Goal: Information Seeking & Learning: Learn about a topic

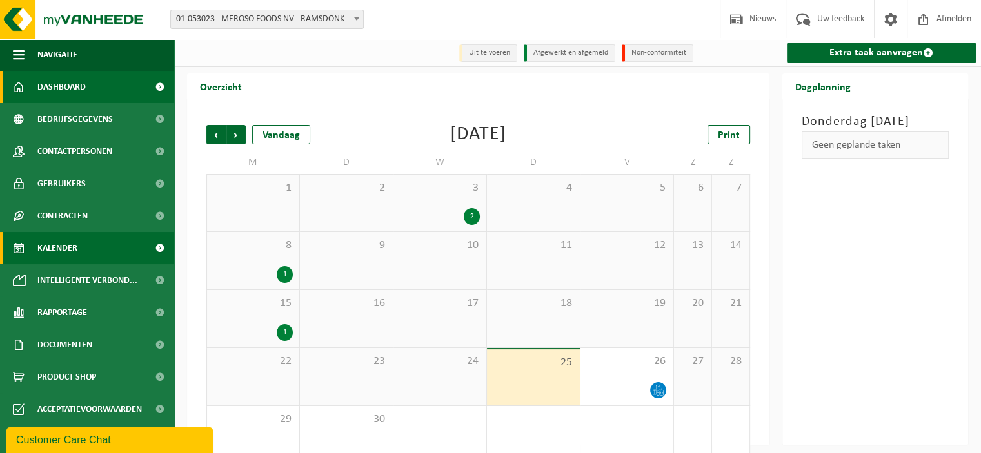
click at [52, 90] on span "Dashboard" at bounding box center [61, 87] width 48 height 32
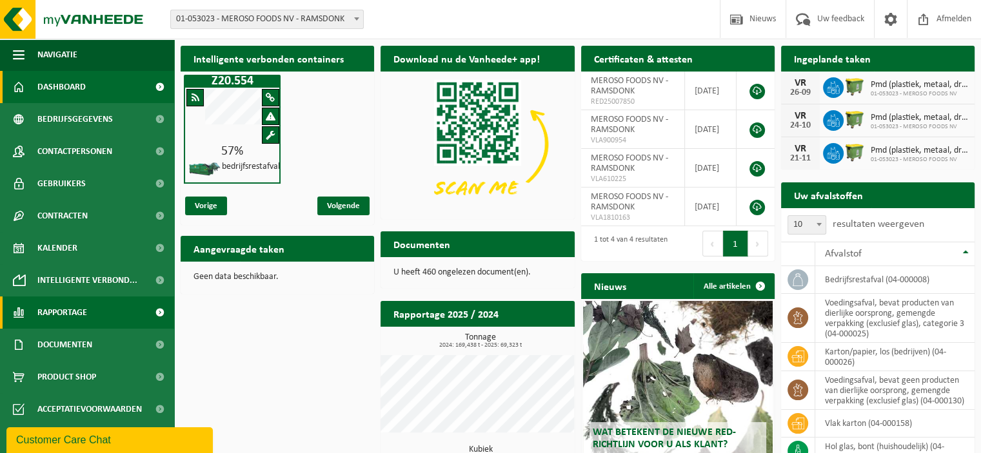
click at [49, 319] on span "Rapportage" at bounding box center [62, 313] width 50 height 32
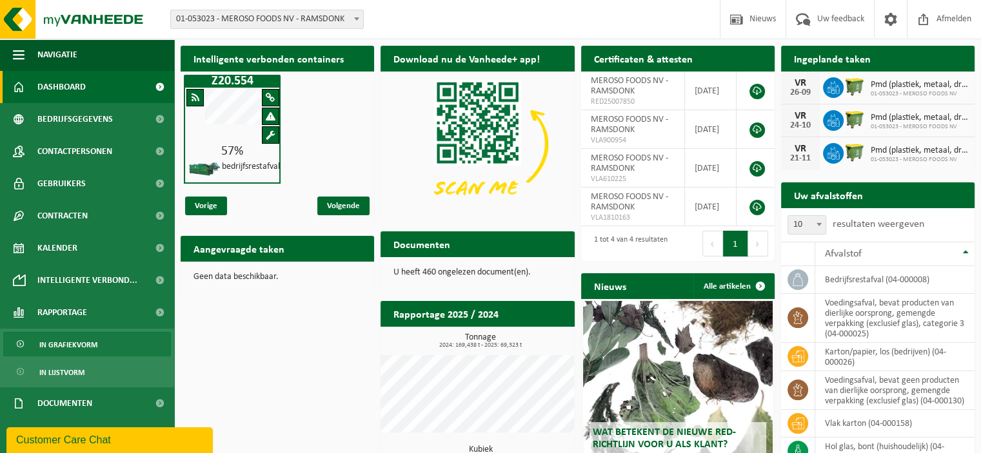
click at [68, 349] on span "In grafiekvorm" at bounding box center [68, 345] width 58 height 25
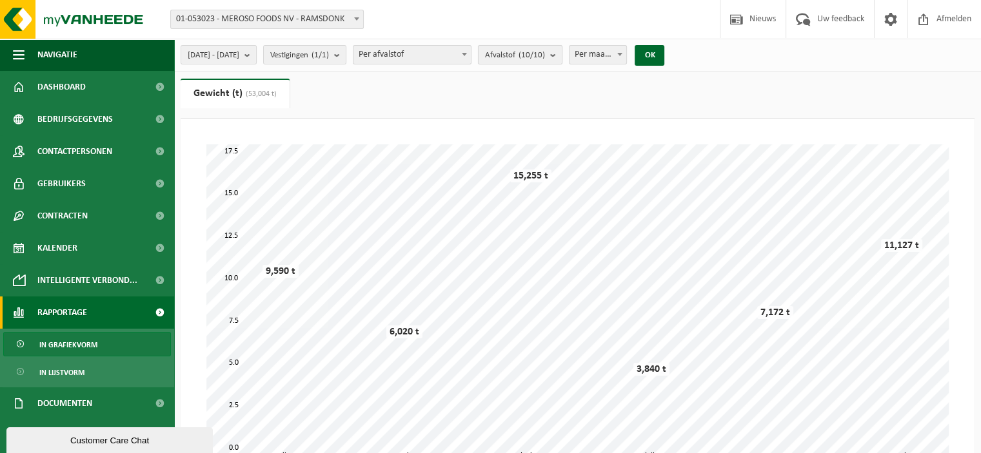
click at [545, 59] on span "Afvalstof (10/10)" at bounding box center [515, 55] width 60 height 19
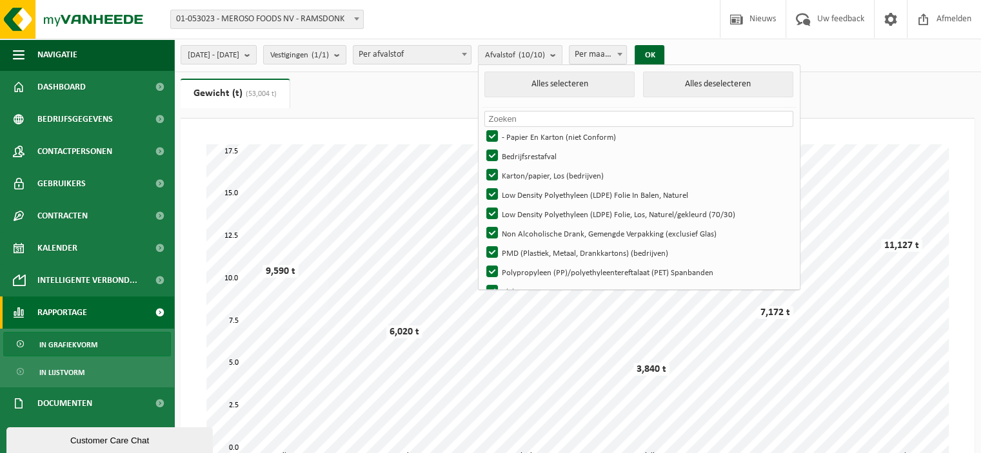
click at [405, 43] on div "[DATE] - [DATE] Huidige maand Vorige maand Laatste 6 maanden Huidig jaar Vorig …" at bounding box center [426, 55] width 504 height 28
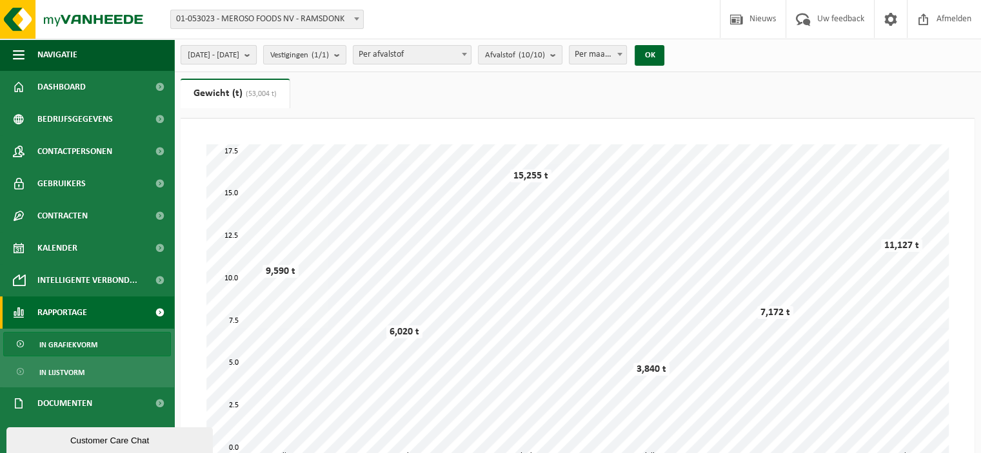
click at [239, 52] on span "[DATE] - [DATE]" at bounding box center [214, 55] width 52 height 19
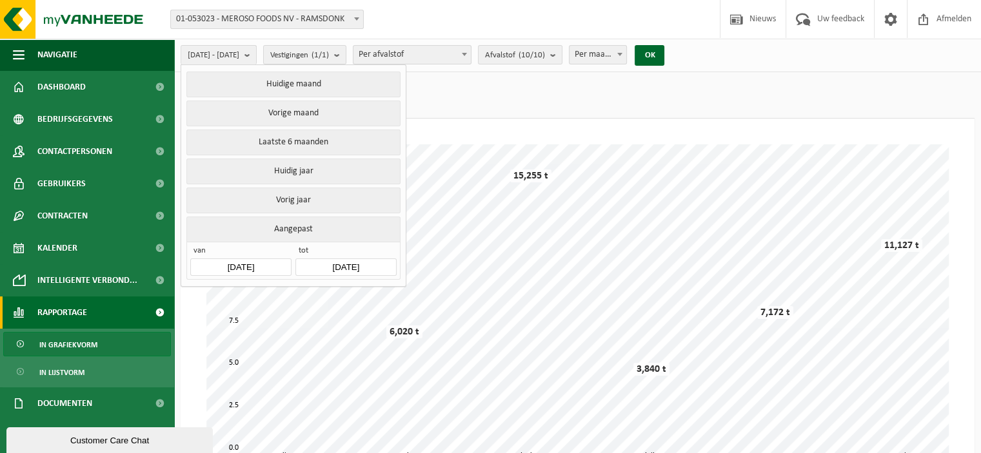
click at [253, 264] on input "2025-04-01" at bounding box center [240, 267] width 101 height 17
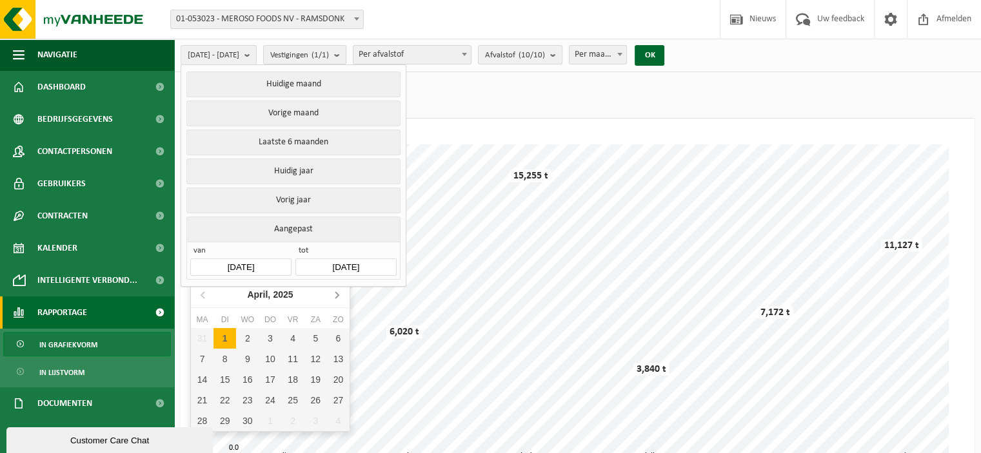
click at [336, 293] on icon at bounding box center [336, 295] width 3 height 6
click at [230, 335] on div "1" at bounding box center [224, 338] width 23 height 21
type input "2025-07-01"
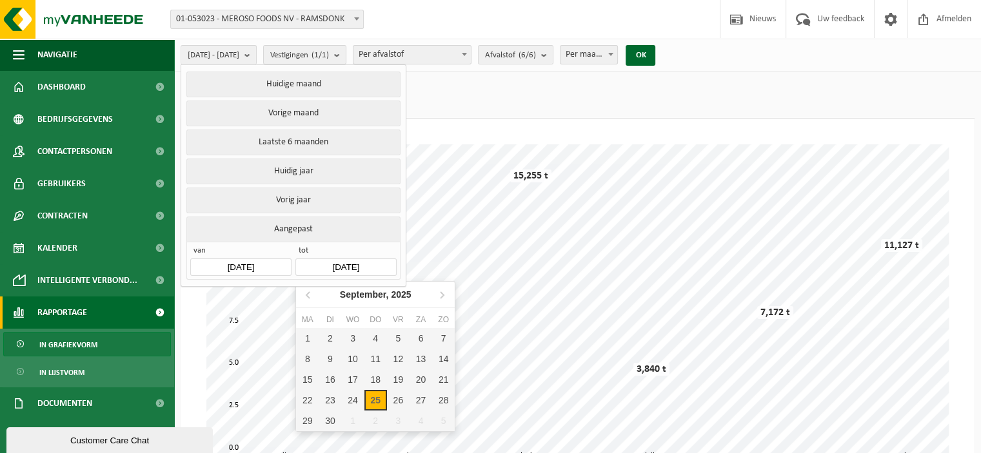
click at [342, 259] on input "2025-09-25" at bounding box center [345, 267] width 101 height 17
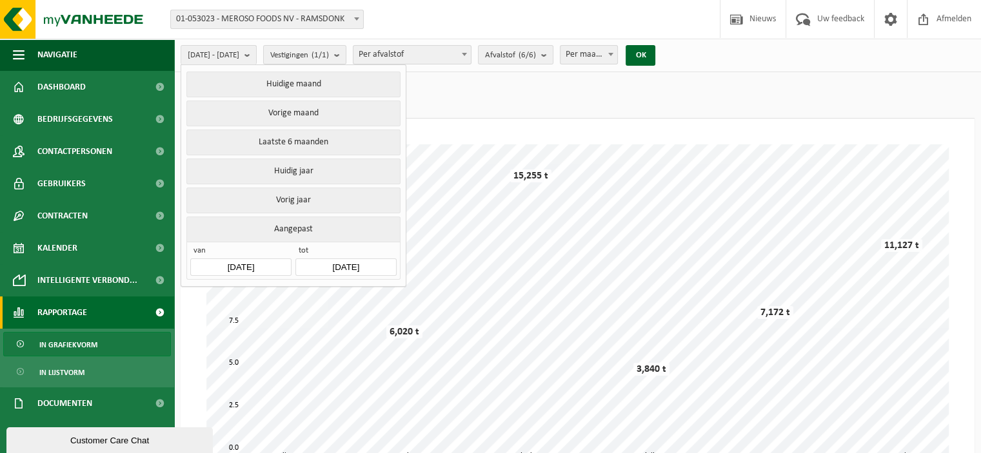
click at [384, 246] on span "tot" at bounding box center [345, 252] width 101 height 13
click at [471, 53] on span "Per afvalstof" at bounding box center [411, 55] width 117 height 18
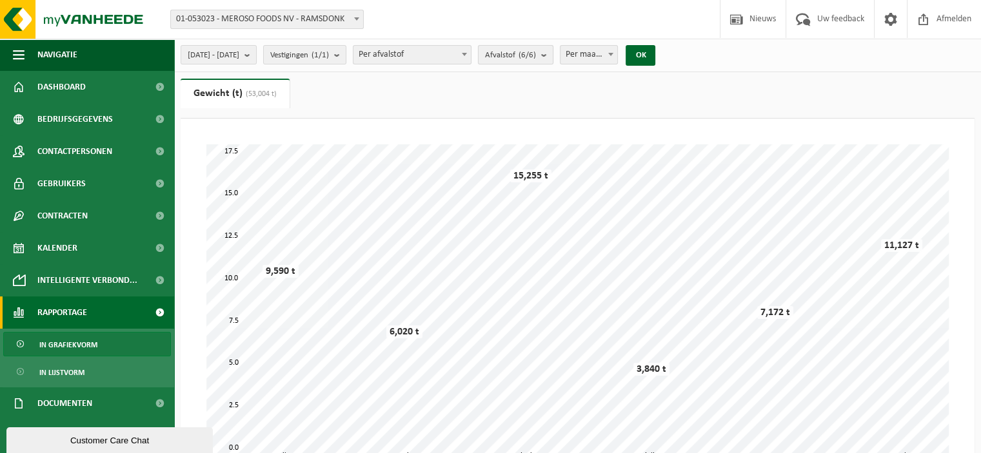
click at [536, 49] on span "Afvalstof (6/6)" at bounding box center [510, 55] width 51 height 19
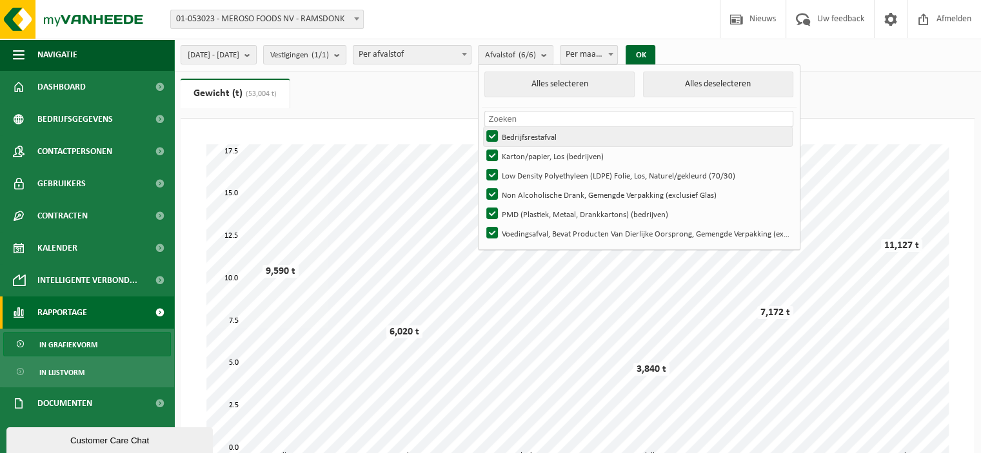
click at [559, 137] on label "Bedrijfsrestafval" at bounding box center [638, 136] width 308 height 19
click at [482, 127] on input "Bedrijfsrestafval" at bounding box center [481, 126] width 1 height 1
click at [559, 137] on label "Bedrijfsrestafval" at bounding box center [638, 136] width 308 height 19
click at [482, 127] on input "Bedrijfsrestafval" at bounding box center [481, 126] width 1 height 1
click at [741, 88] on button "Alles deselecteren" at bounding box center [718, 85] width 150 height 26
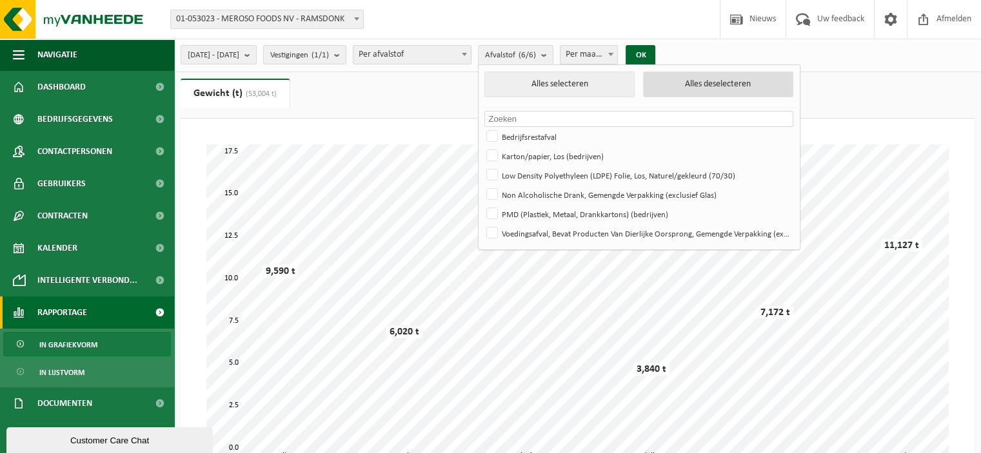
checkbox input "false"
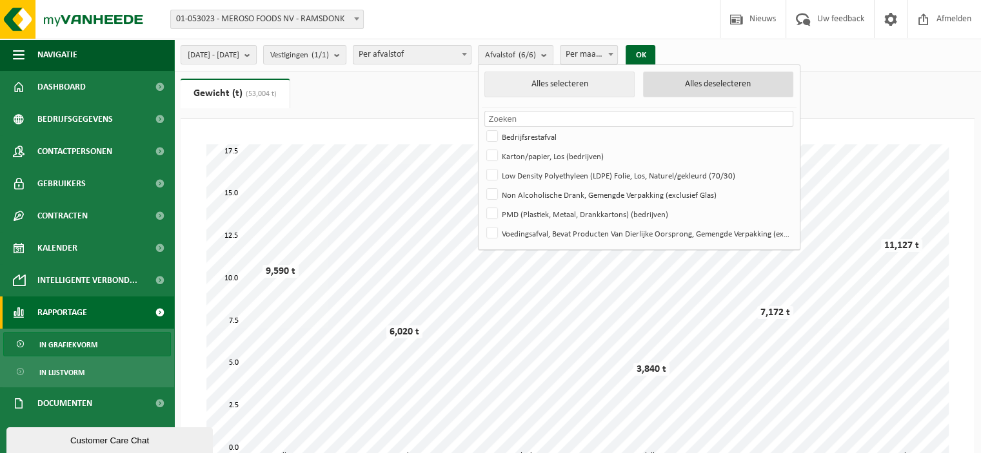
checkbox input "false"
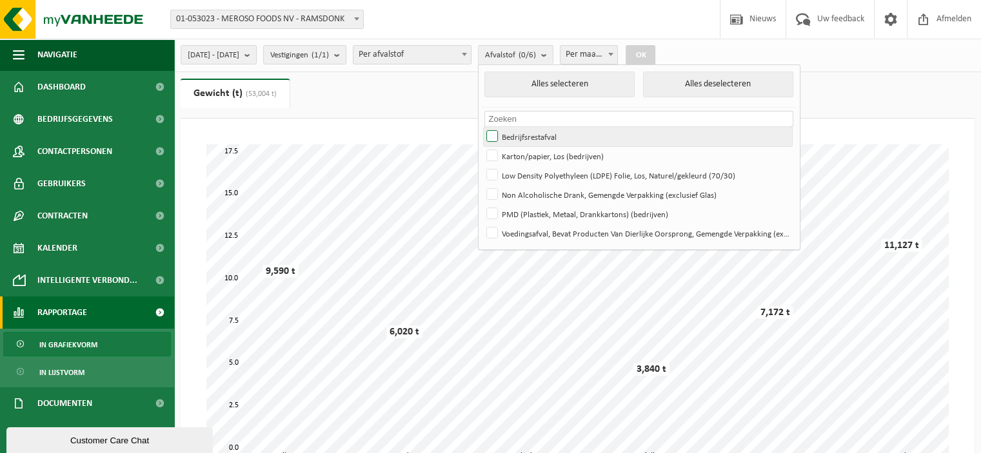
click at [542, 144] on label "Bedrijfsrestafval" at bounding box center [638, 136] width 308 height 19
click at [482, 127] on input "Bedrijfsrestafval" at bounding box center [481, 126] width 1 height 1
checkbox input "true"
click at [878, 92] on ul "Gewicht (t) (53,004 t) Volume (m³)" at bounding box center [578, 99] width 794 height 40
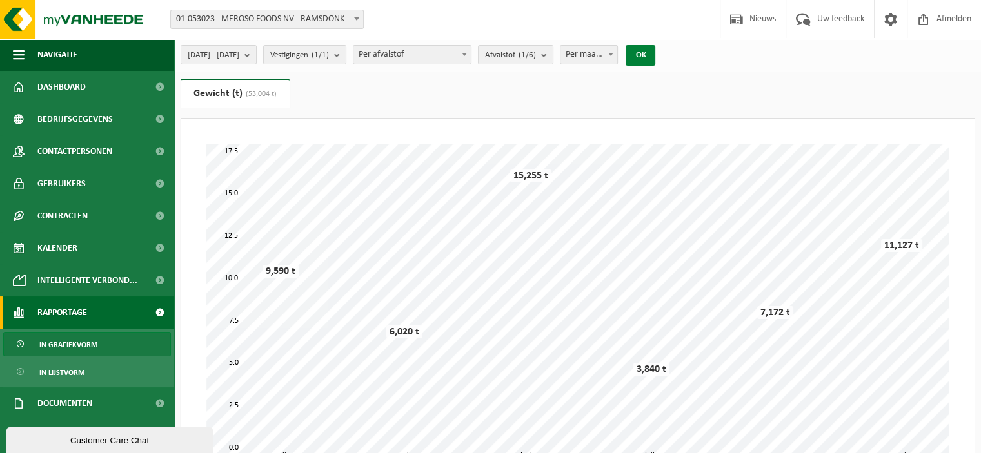
click at [655, 54] on button "OK" at bounding box center [640, 55] width 30 height 21
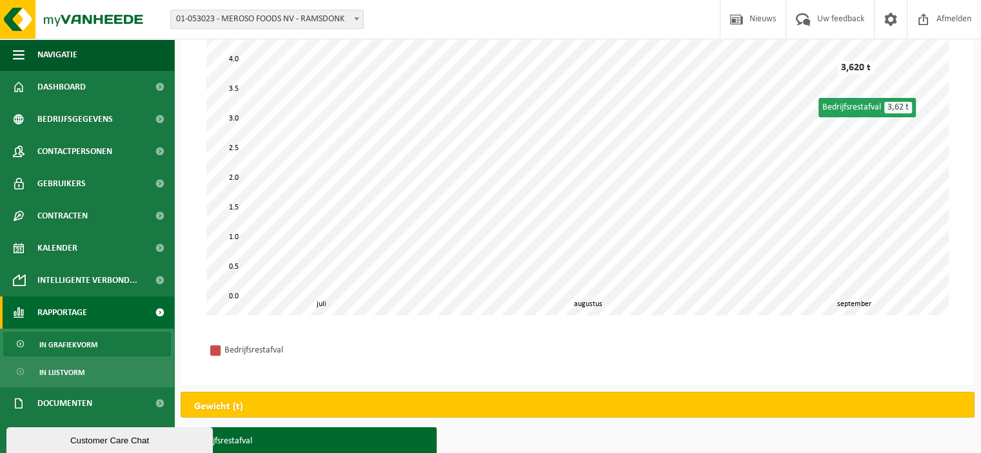
scroll to position [150, 0]
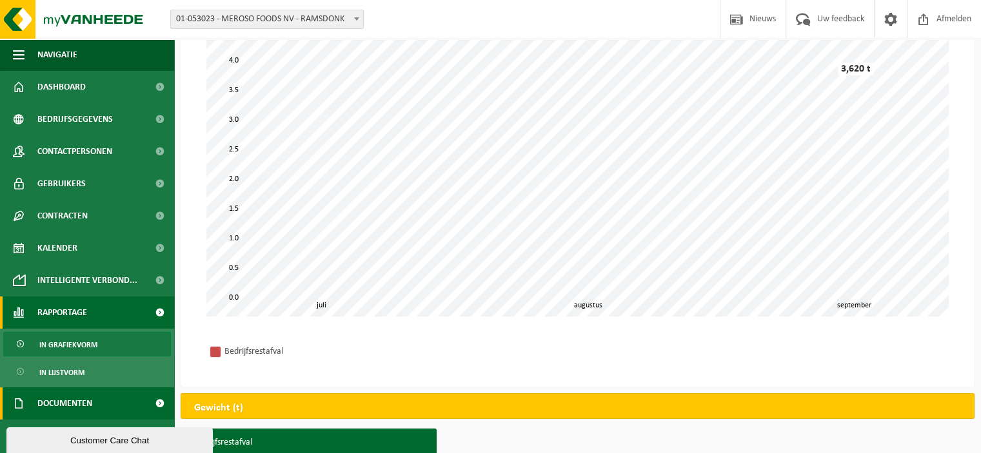
click at [78, 403] on span "Documenten" at bounding box center [64, 404] width 55 height 32
click at [155, 402] on span at bounding box center [159, 404] width 29 height 32
click at [152, 402] on span at bounding box center [159, 404] width 29 height 32
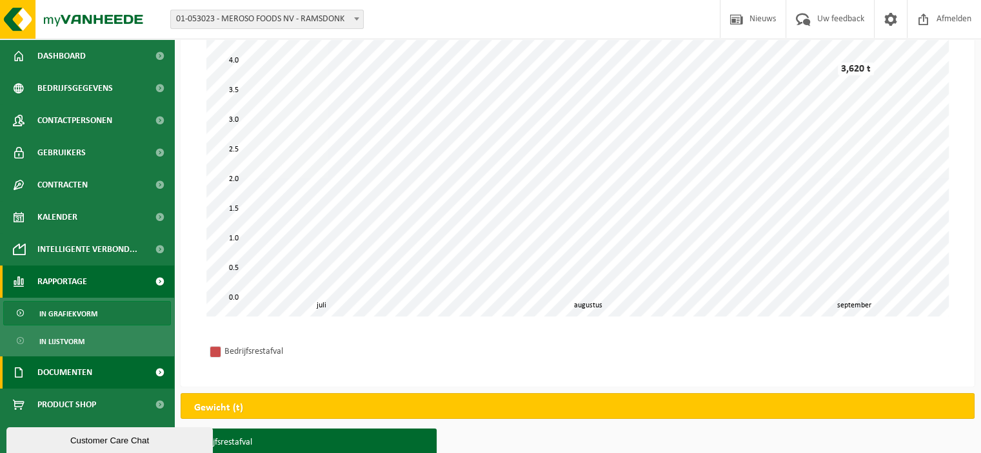
click at [108, 371] on link "Documenten" at bounding box center [87, 373] width 174 height 32
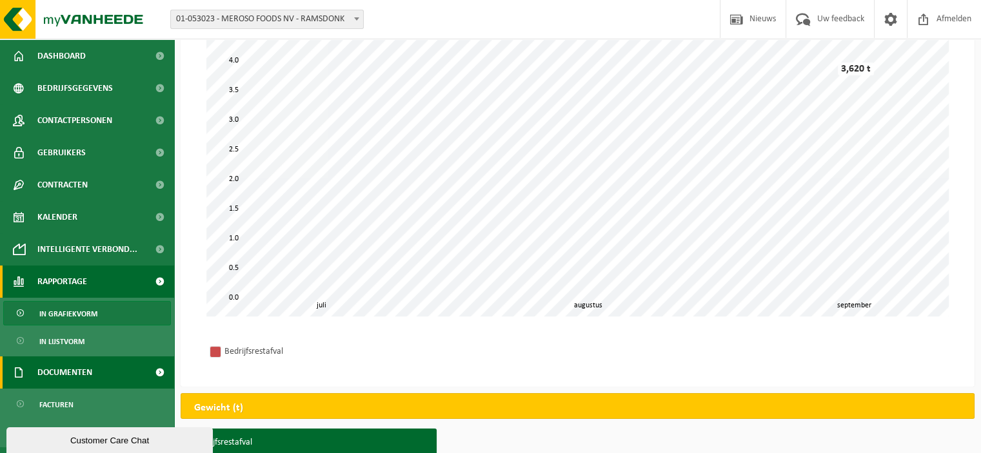
click at [108, 371] on link "Documenten" at bounding box center [87, 373] width 174 height 32
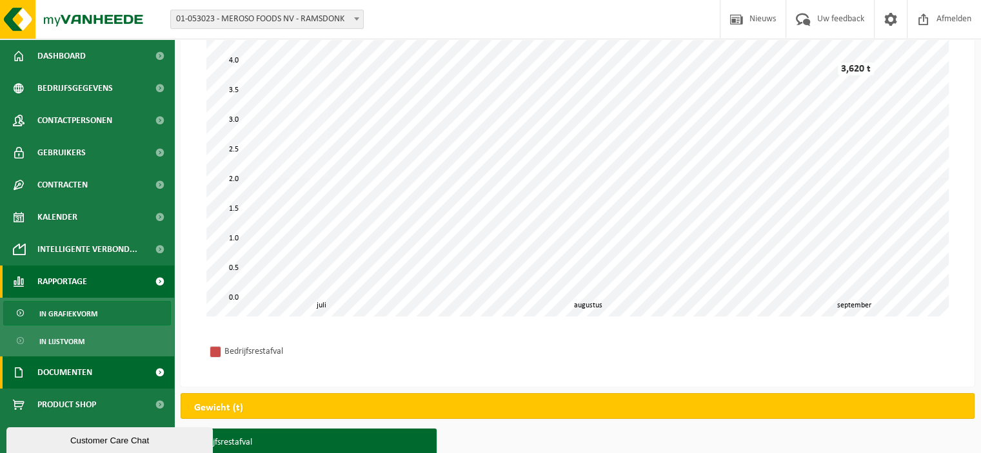
click at [108, 371] on link "Documenten" at bounding box center [87, 373] width 174 height 32
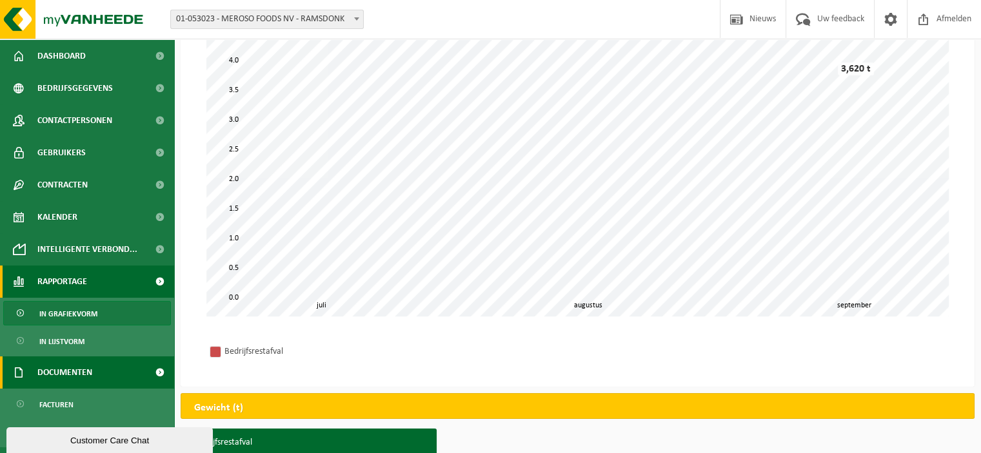
click at [108, 371] on link "Documenten" at bounding box center [87, 373] width 174 height 32
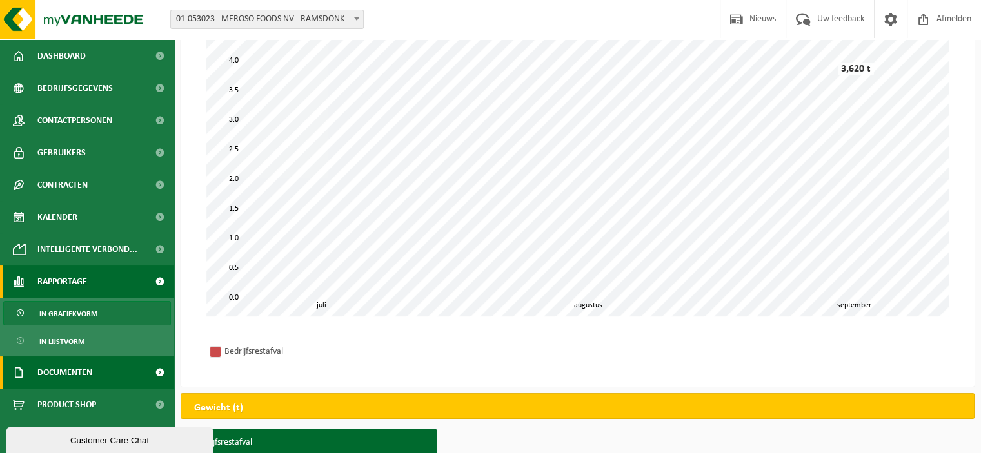
click at [108, 371] on link "Documenten" at bounding box center [87, 373] width 174 height 32
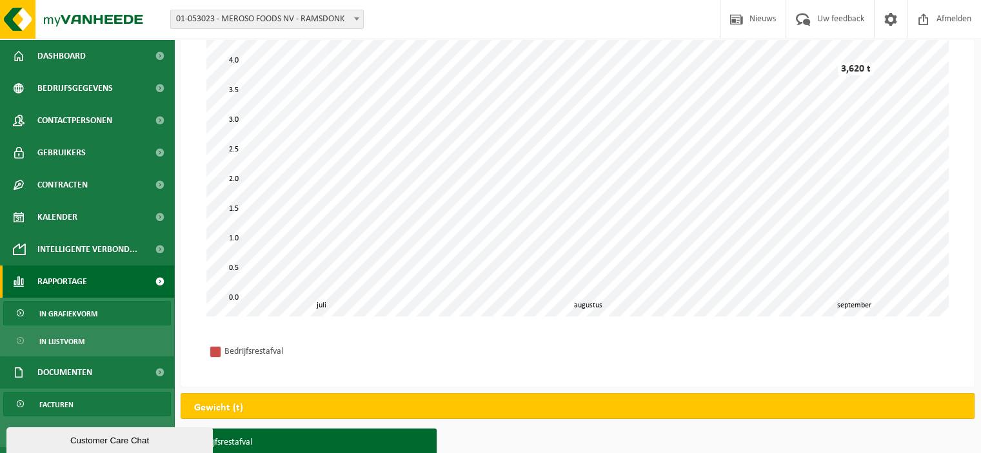
click at [62, 404] on span "Facturen" at bounding box center [56, 405] width 34 height 25
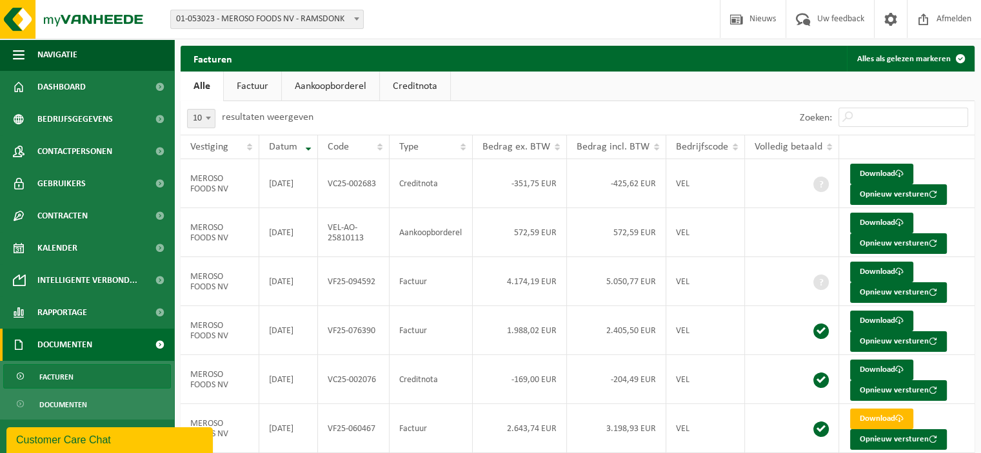
click at [257, 81] on link "Factuur" at bounding box center [252, 87] width 57 height 30
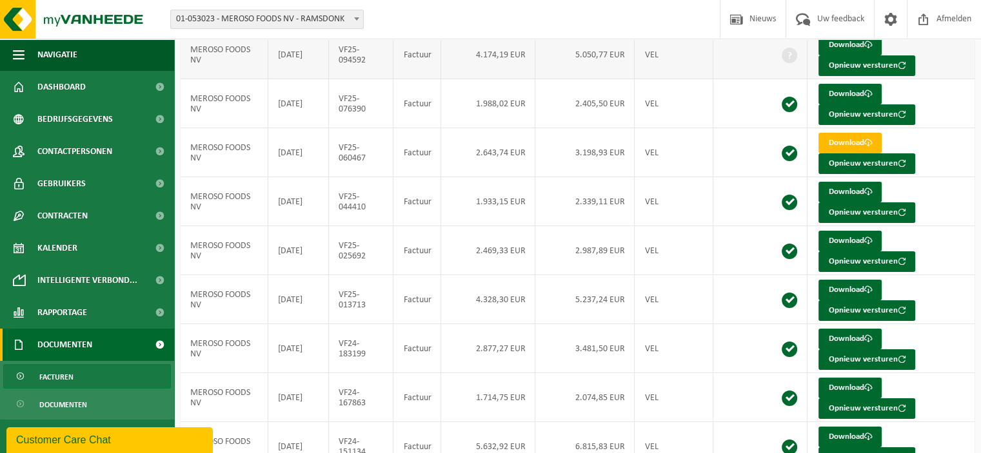
scroll to position [240, 0]
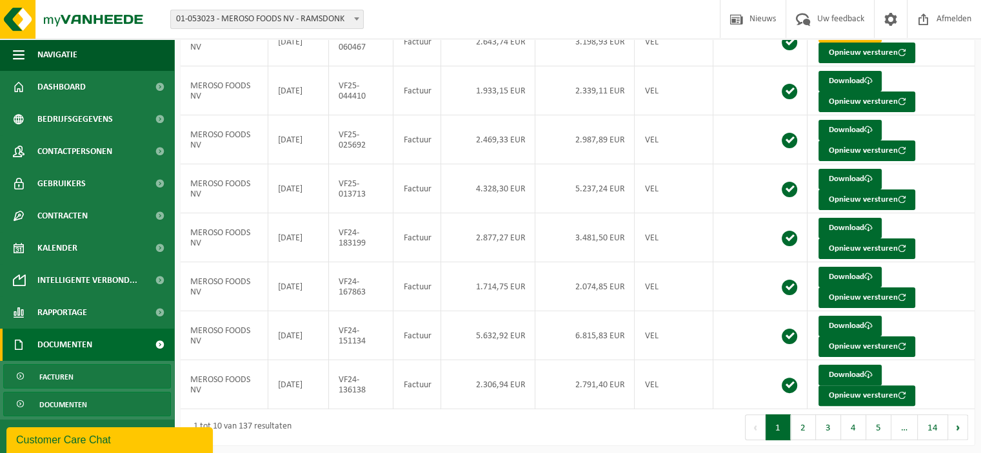
click at [40, 403] on span "Documenten" at bounding box center [63, 405] width 48 height 25
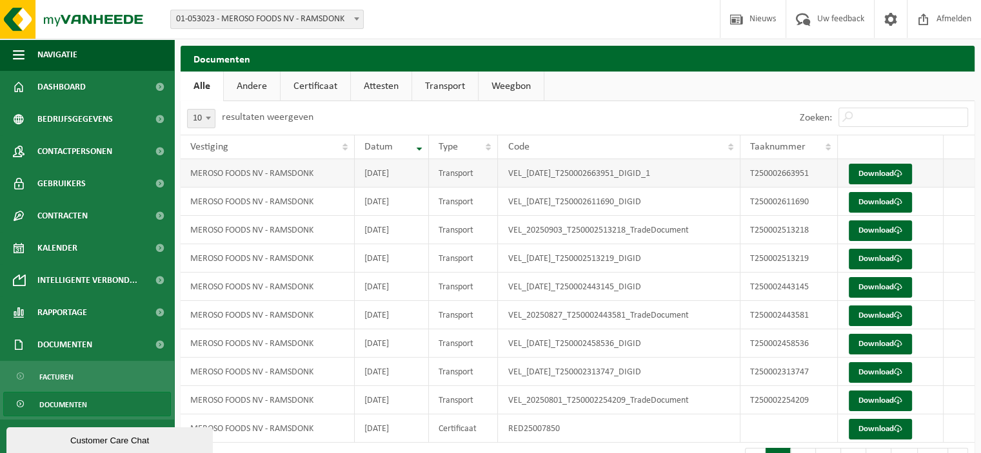
drag, startPoint x: 410, startPoint y: 172, endPoint x: 255, endPoint y: 175, distance: 154.8
click at [255, 175] on tr "MEROSO FOODS NV - RAMSDONK [DATE] Transport VEL_[DATE]_T250002663951_DIGID_1 T2…" at bounding box center [578, 173] width 794 height 28
click at [867, 175] on link "Download" at bounding box center [880, 174] width 63 height 21
click at [415, 201] on td "2025-09-08" at bounding box center [392, 202] width 75 height 28
click at [413, 171] on td "2025-09-15" at bounding box center [392, 173] width 75 height 28
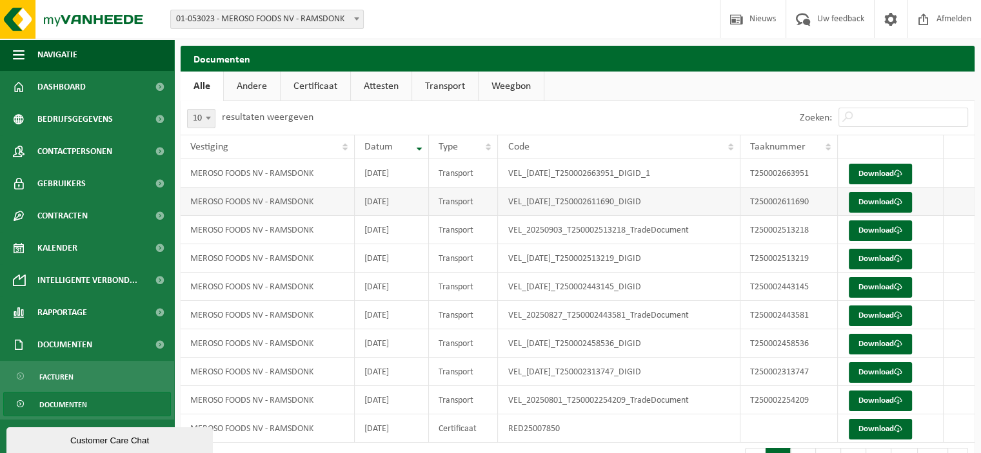
click at [404, 203] on td "2025-09-08" at bounding box center [392, 202] width 75 height 28
click at [881, 163] on td "Download" at bounding box center [891, 173] width 106 height 28
click at [872, 175] on link "Download" at bounding box center [880, 174] width 63 height 21
click at [861, 202] on link "Download" at bounding box center [880, 202] width 63 height 21
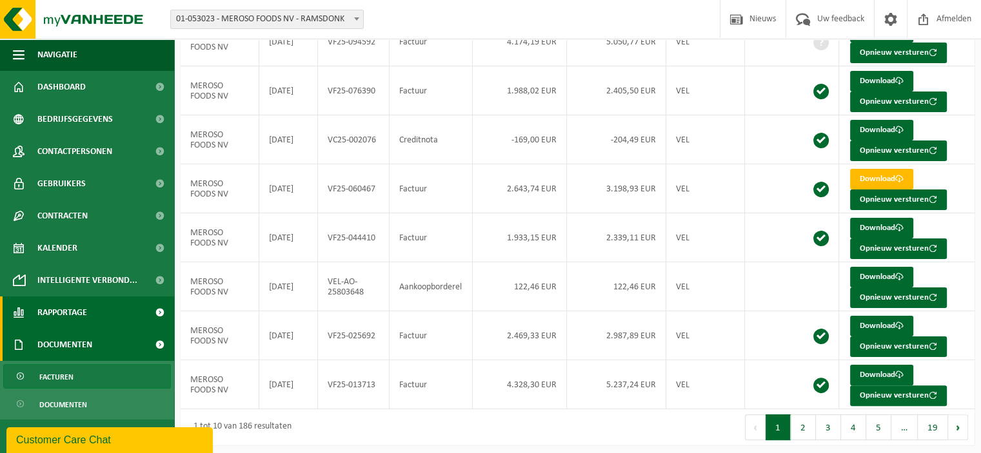
click at [69, 306] on span "Rapportage" at bounding box center [62, 313] width 50 height 32
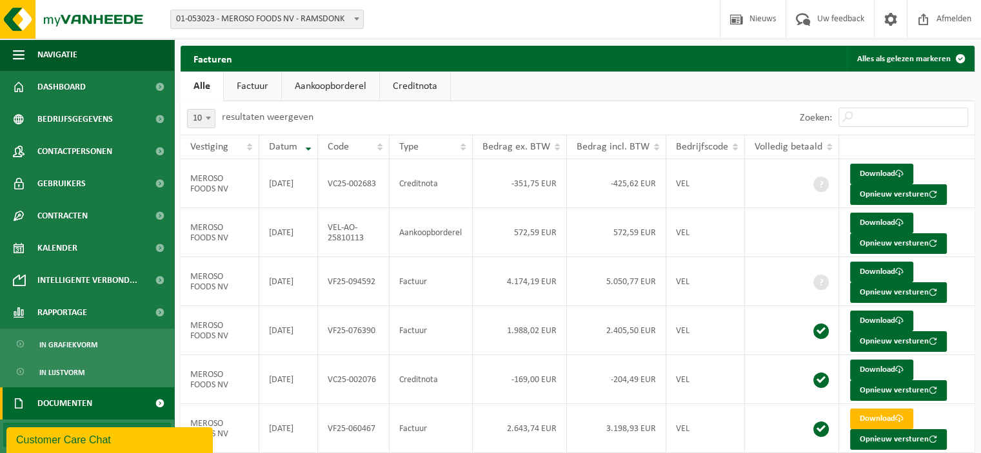
click at [258, 90] on link "Factuur" at bounding box center [252, 87] width 57 height 30
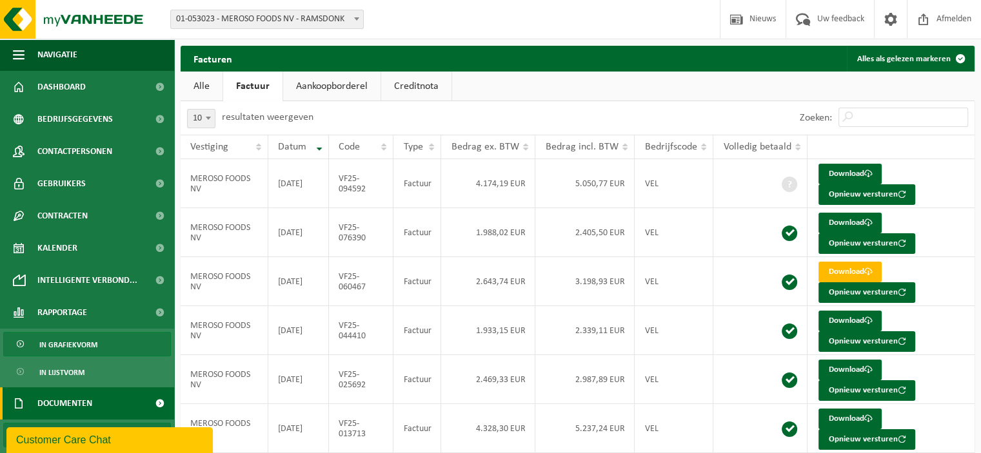
click at [68, 337] on span "In grafiekvorm" at bounding box center [68, 345] width 58 height 25
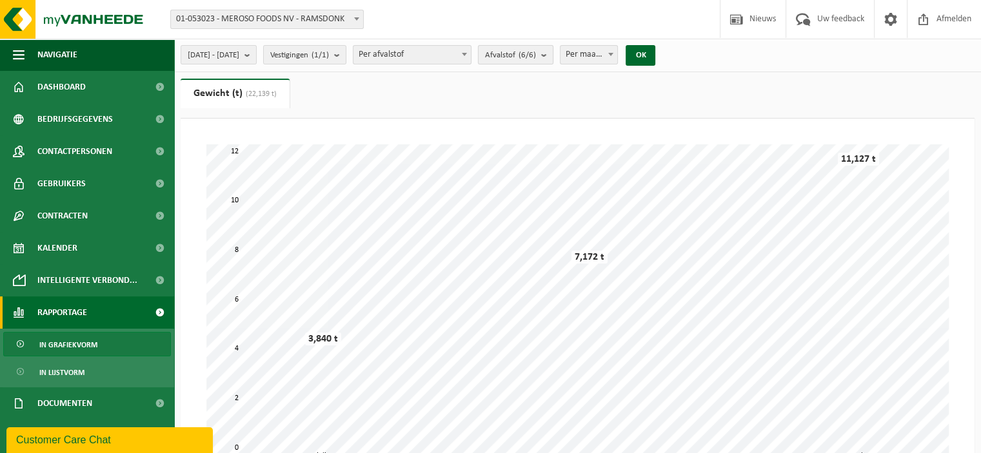
click at [536, 59] on span "Afvalstof (6/6)" at bounding box center [510, 55] width 51 height 19
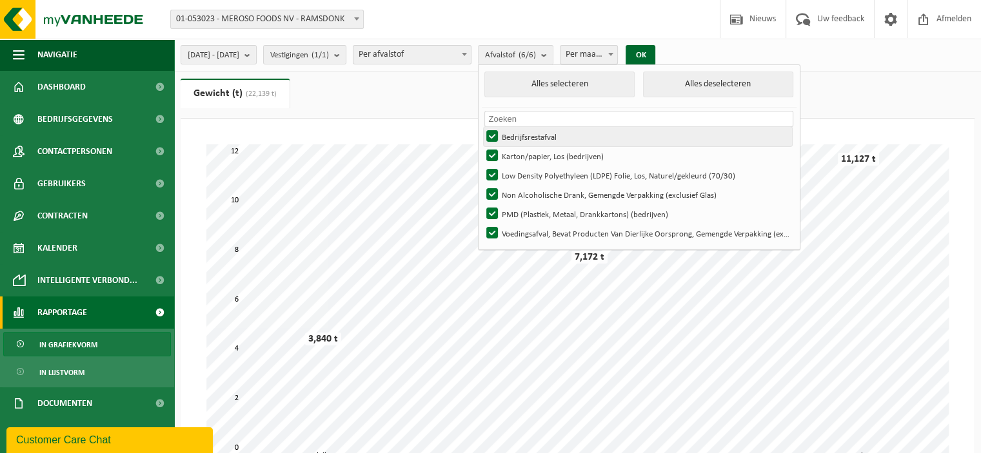
click at [570, 136] on label "Bedrijfsrestafval" at bounding box center [638, 136] width 308 height 19
click at [482, 127] on input "Bedrijfsrestafval" at bounding box center [481, 126] width 1 height 1
checkbox input "false"
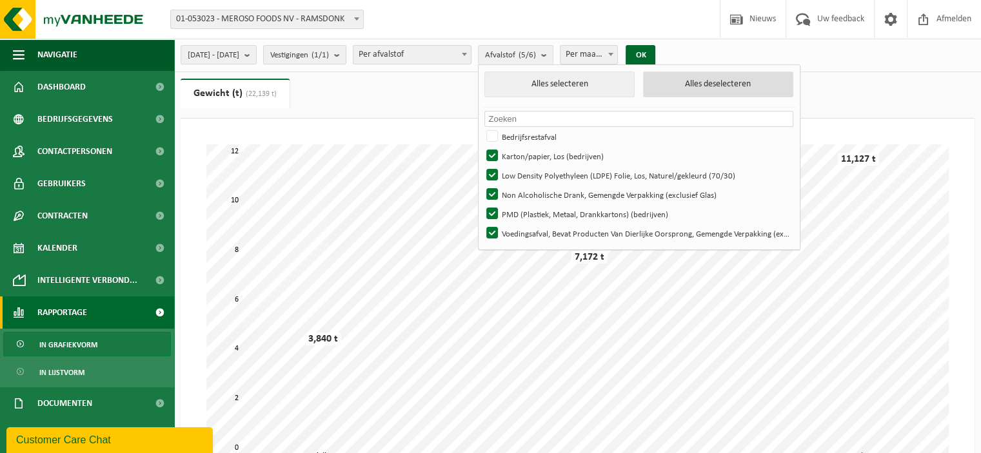
click at [745, 86] on button "Alles deselecteren" at bounding box center [718, 85] width 150 height 26
checkbox input "false"
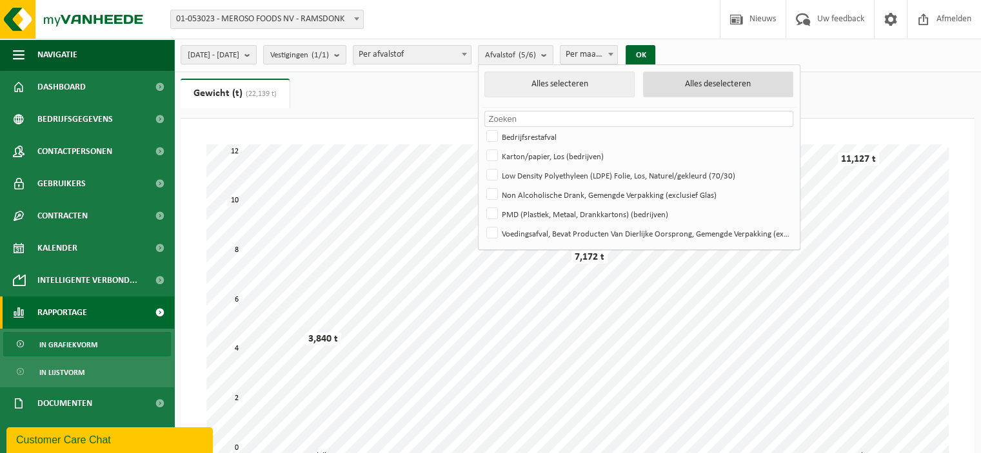
checkbox input "false"
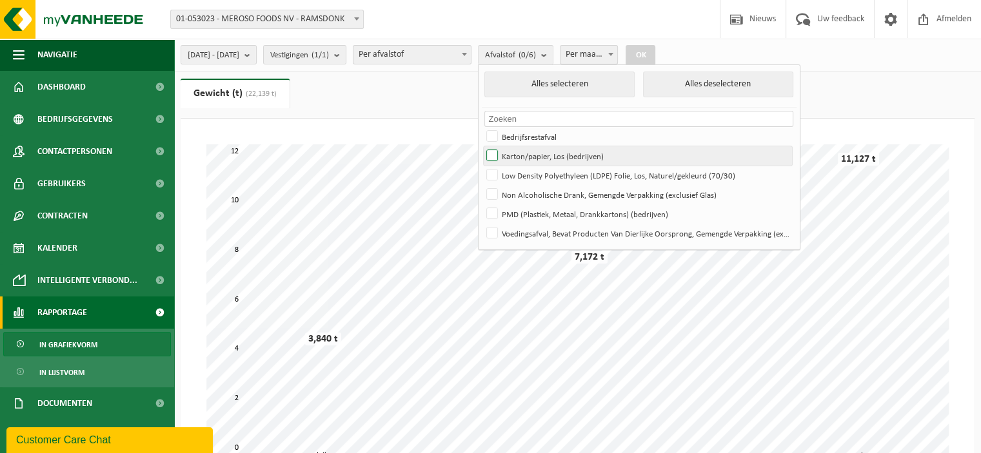
click at [558, 155] on label "Karton/papier, Los (bedrijven)" at bounding box center [638, 155] width 308 height 19
click at [482, 146] on input "Karton/papier, Los (bedrijven)" at bounding box center [481, 146] width 1 height 1
checkbox input "true"
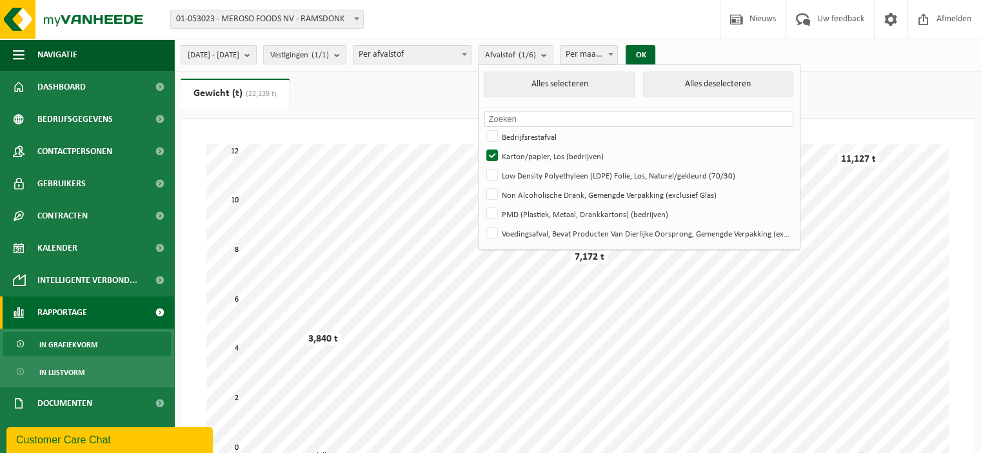
click at [418, 46] on span "Per afvalstof" at bounding box center [411, 55] width 117 height 18
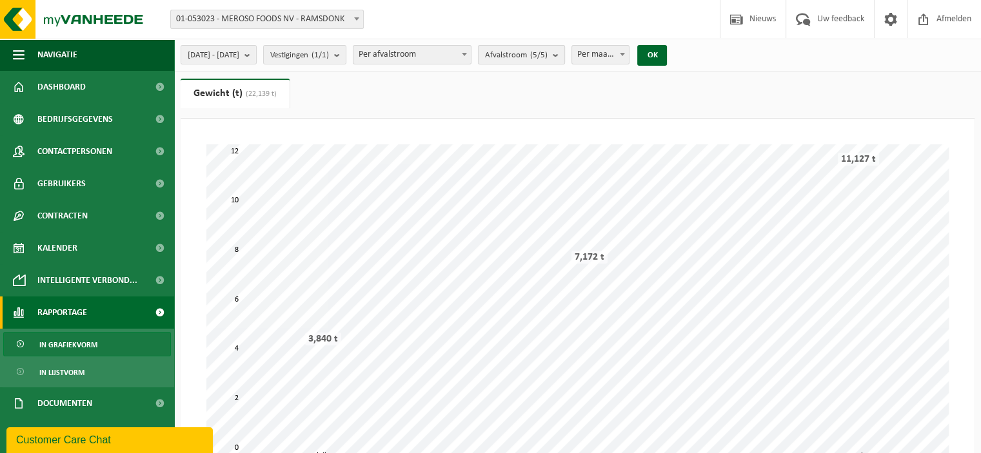
click at [546, 57] on span "Afvalstroom (5/5)" at bounding box center [516, 55] width 63 height 19
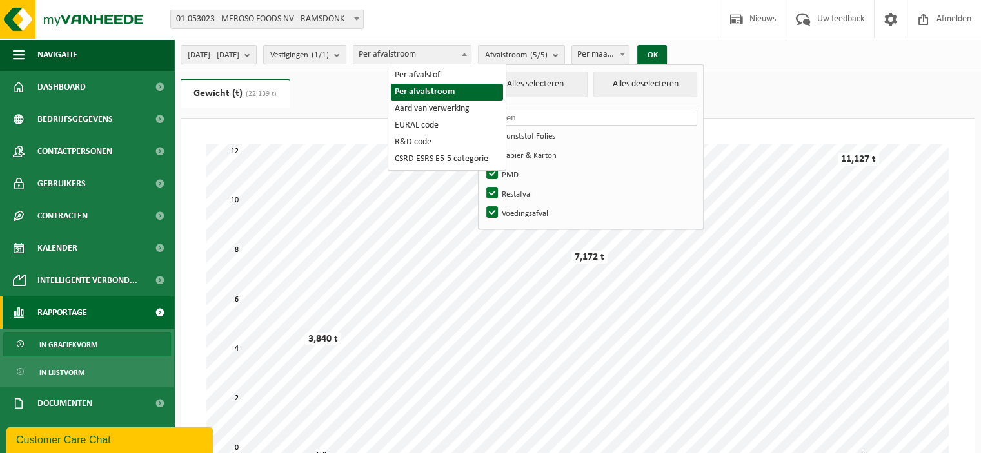
click at [469, 52] on span "Per afvalstroom" at bounding box center [411, 55] width 117 height 18
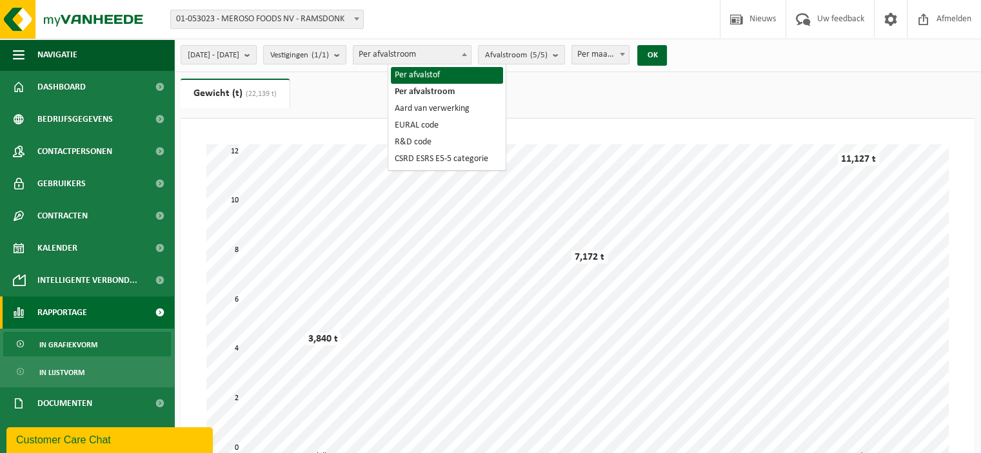
select select "1"
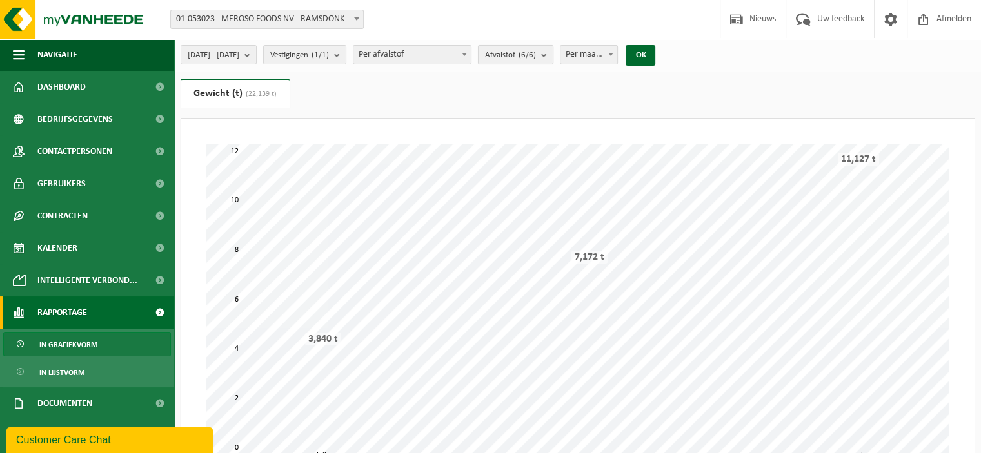
click at [536, 55] on span "Afvalstof (6/6)" at bounding box center [510, 55] width 51 height 19
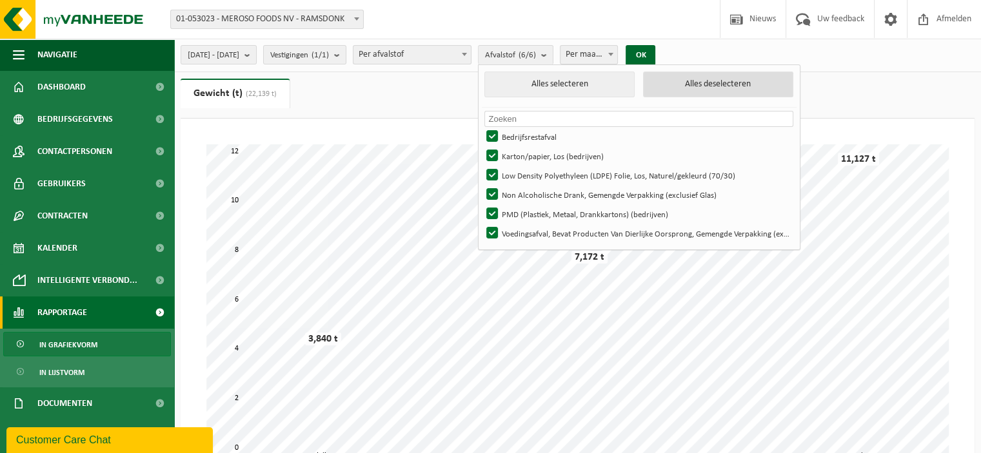
click at [711, 81] on button "Alles deselecteren" at bounding box center [718, 85] width 150 height 26
checkbox input "false"
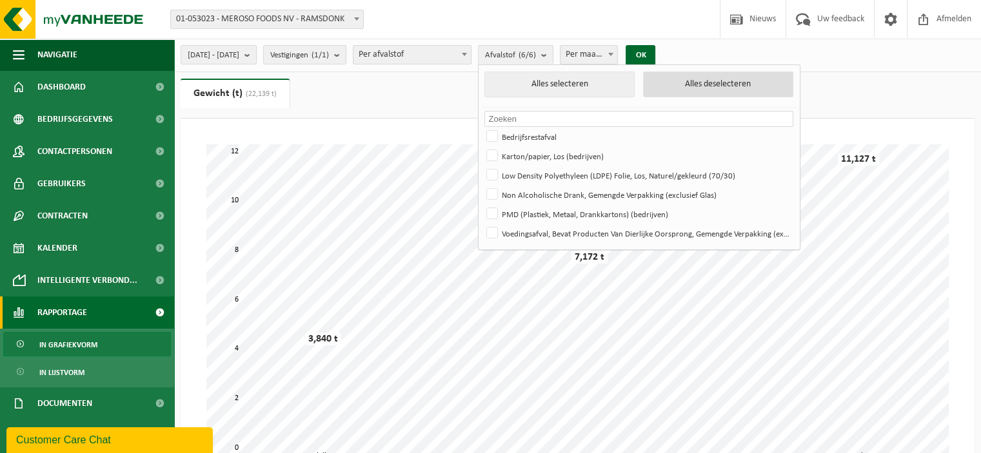
checkbox input "false"
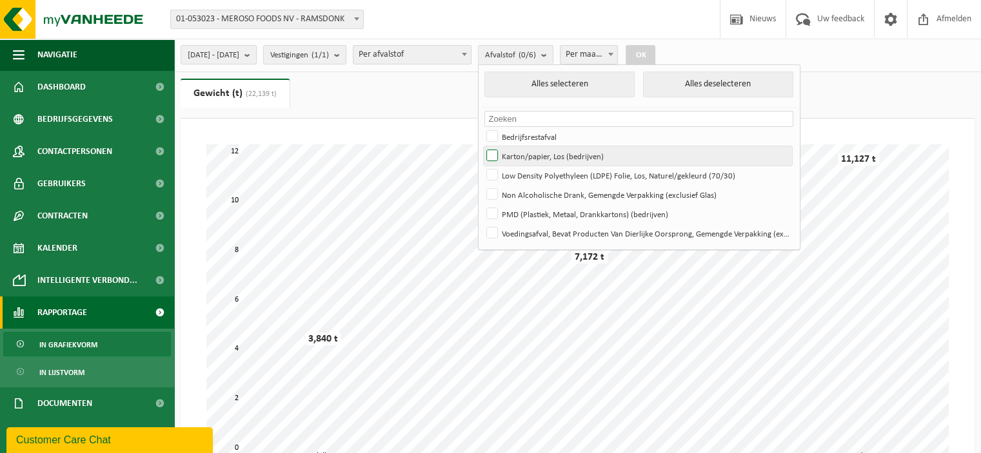
click at [554, 159] on label "Karton/papier, Los (bedrijven)" at bounding box center [638, 155] width 308 height 19
click at [482, 146] on input "Karton/papier, Los (bedrijven)" at bounding box center [481, 146] width 1 height 1
checkbox input "true"
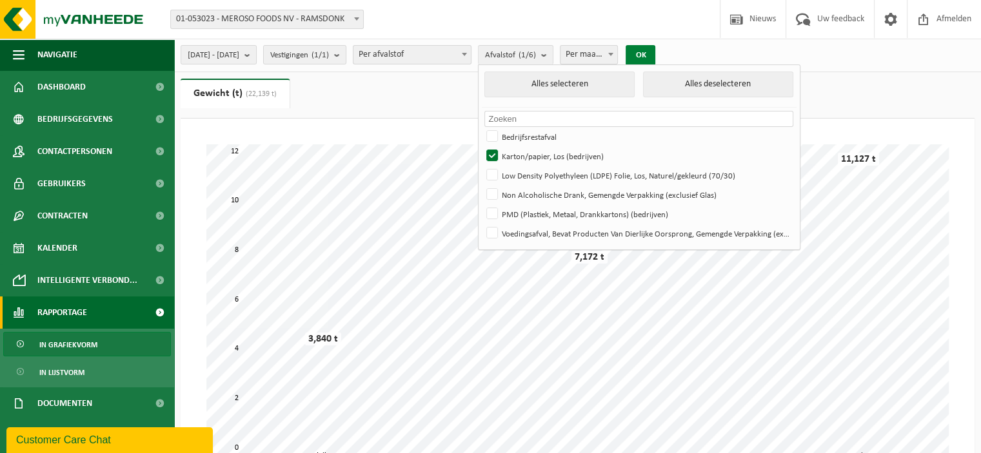
click at [655, 55] on button "OK" at bounding box center [640, 55] width 30 height 21
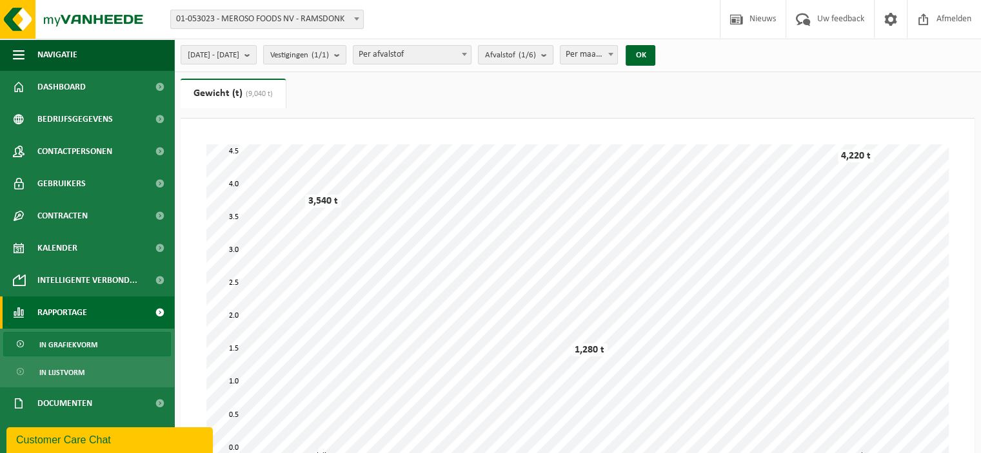
click at [536, 58] on count "(1/6)" at bounding box center [526, 55] width 17 height 8
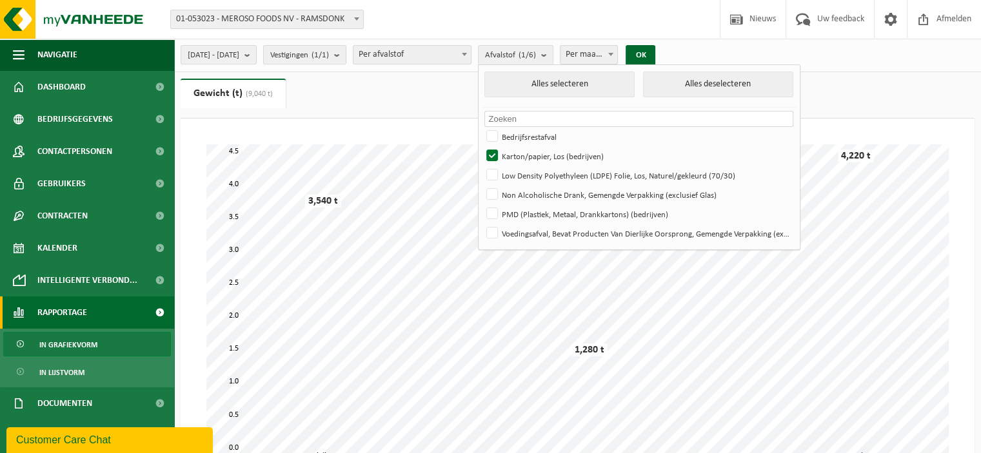
click at [446, 85] on ul "Gewicht (t) (9,040 t) Volume (m³)" at bounding box center [578, 99] width 794 height 40
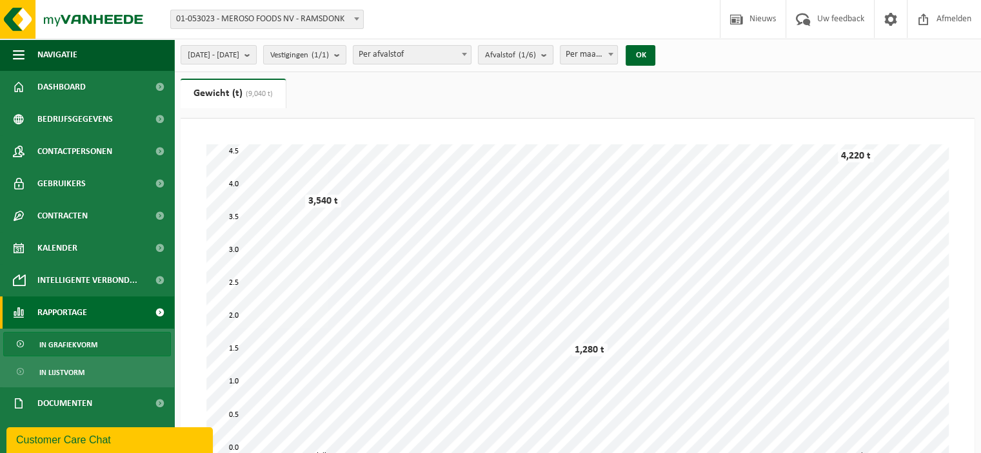
click at [536, 53] on count "(1/6)" at bounding box center [526, 55] width 17 height 8
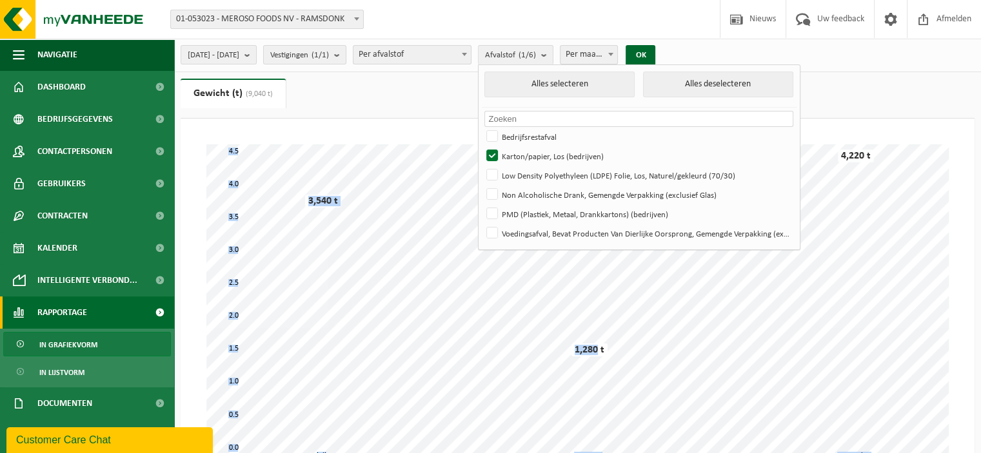
click at [569, 340] on div "augustus juli september 0.0 4.5 0.5 1.0 1.5 2.0 2.5 3.0 3.5 4.0 3,540 t 1,280 t…" at bounding box center [577, 305] width 742 height 322
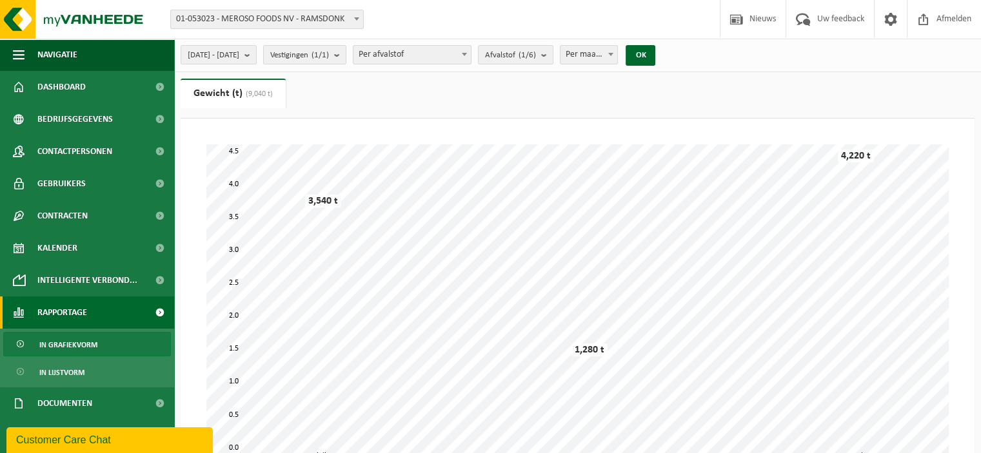
click at [578, 79] on ul "Gewicht (t) (9,040 t) Volume (m³)" at bounding box center [578, 99] width 794 height 40
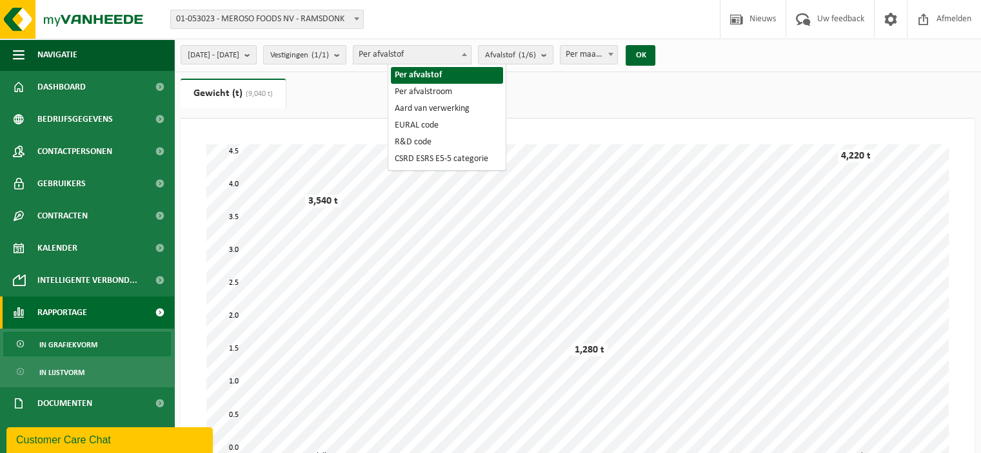
click at [433, 56] on span "Per afvalstof" at bounding box center [411, 55] width 117 height 18
select select "2"
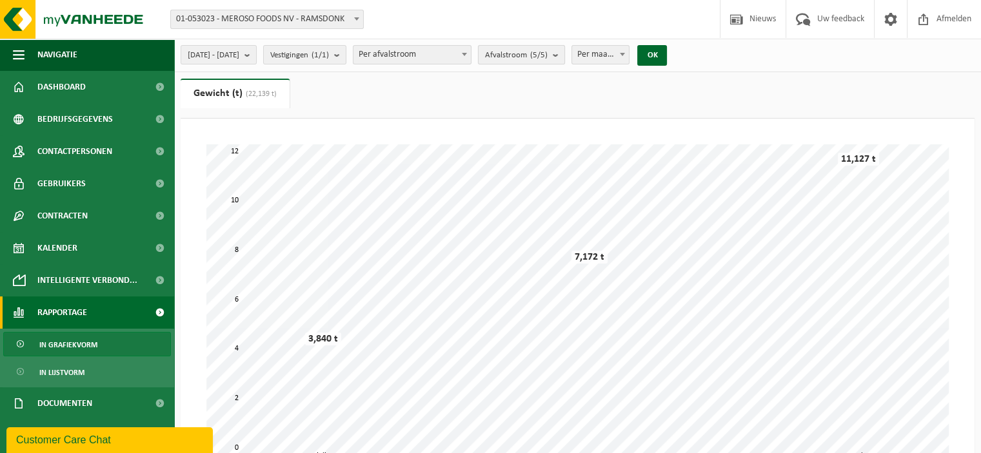
click at [547, 55] on count "(5/5)" at bounding box center [538, 55] width 17 height 8
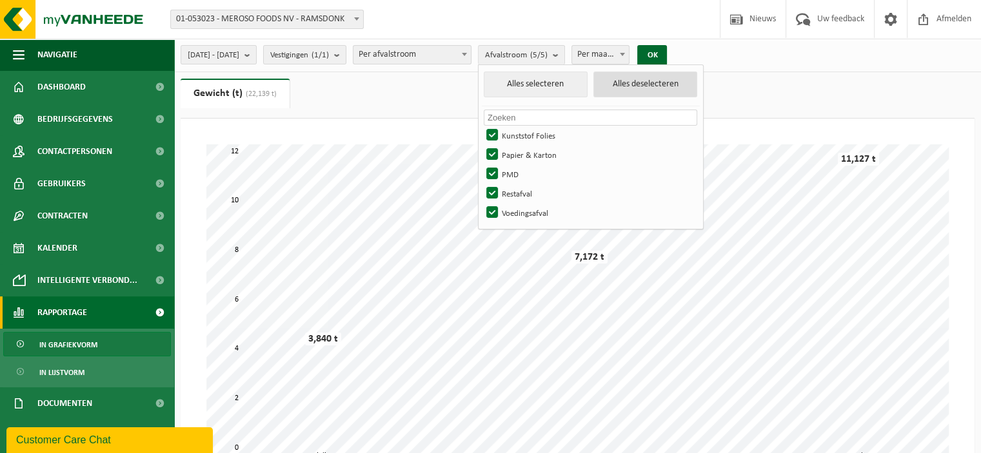
click at [639, 90] on button "Alles deselecteren" at bounding box center [645, 85] width 104 height 26
checkbox input "false"
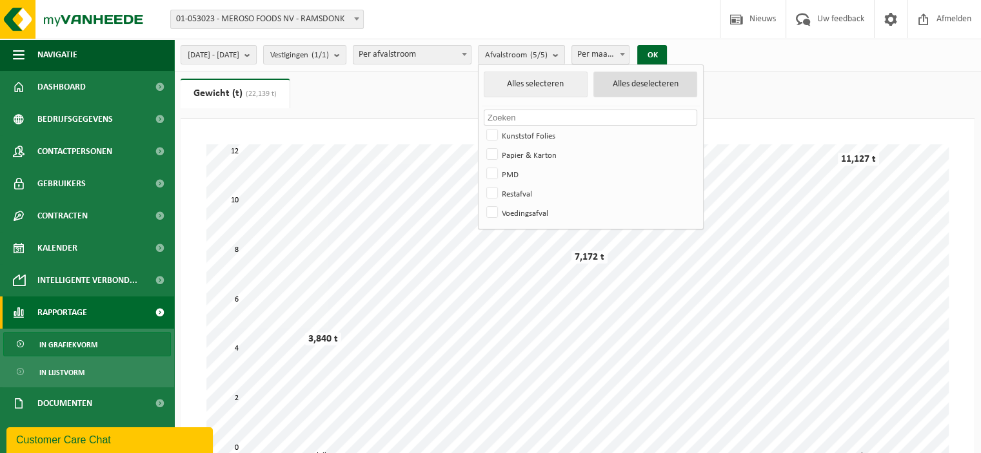
checkbox input "false"
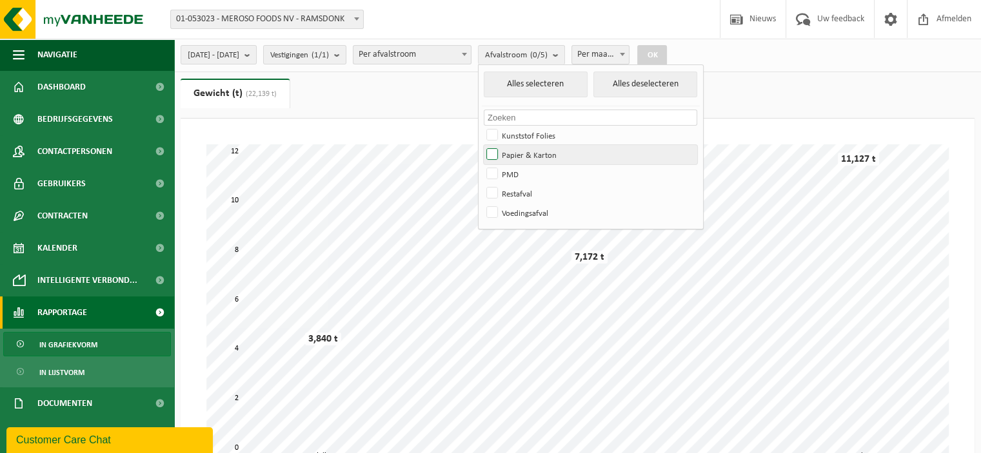
click at [565, 153] on label "Papier & Karton" at bounding box center [590, 154] width 213 height 19
click at [482, 145] on input "Papier & Karton" at bounding box center [481, 144] width 1 height 1
checkbox input "true"
click at [435, 44] on div "2025-07-01 - 2025-09-25 Huidige maand Vorige maand Laatste 6 maanden Huidig jaa…" at bounding box center [427, 55] width 507 height 28
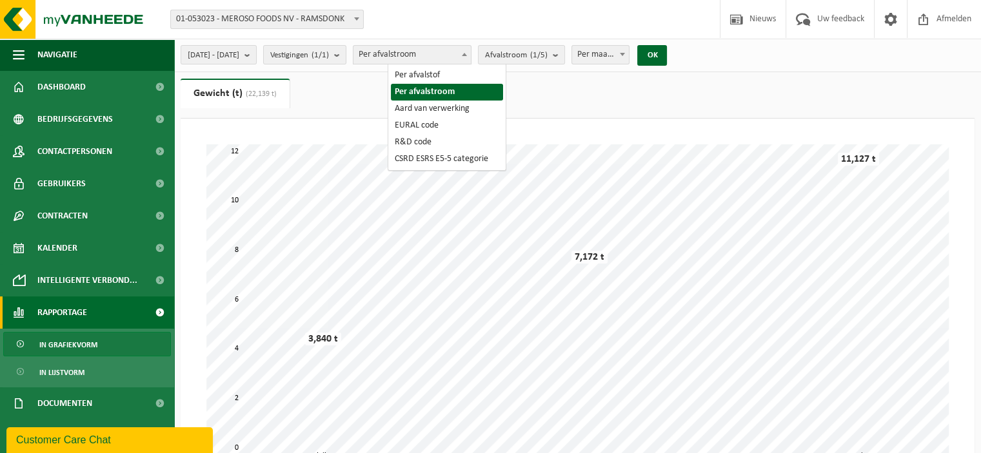
click at [433, 55] on span "Per afvalstroom" at bounding box center [411, 55] width 117 height 18
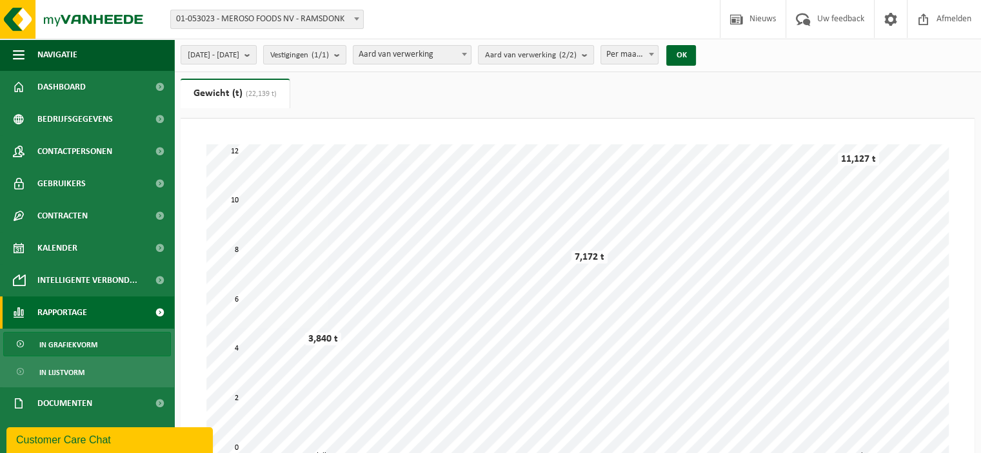
click at [469, 58] on span "Aard van verwerking" at bounding box center [411, 55] width 117 height 18
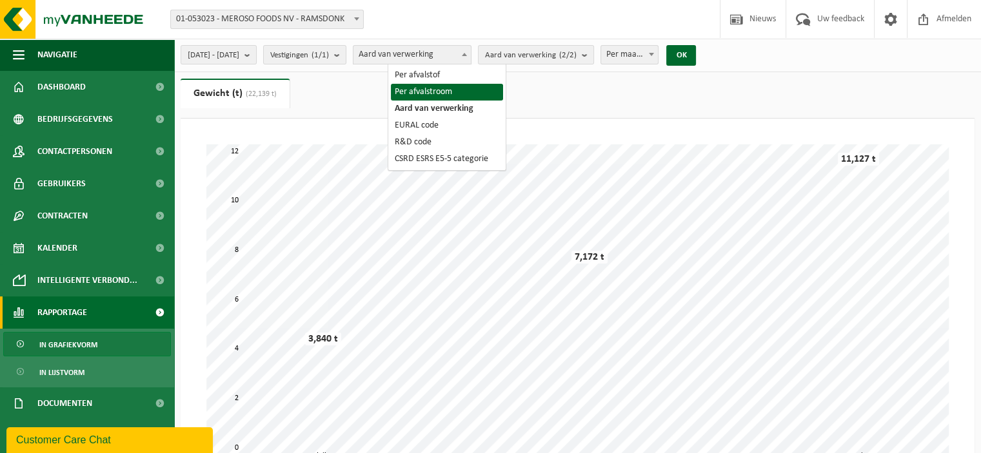
drag, startPoint x: 429, startPoint y: 84, endPoint x: 467, endPoint y: 79, distance: 38.4
select select "2"
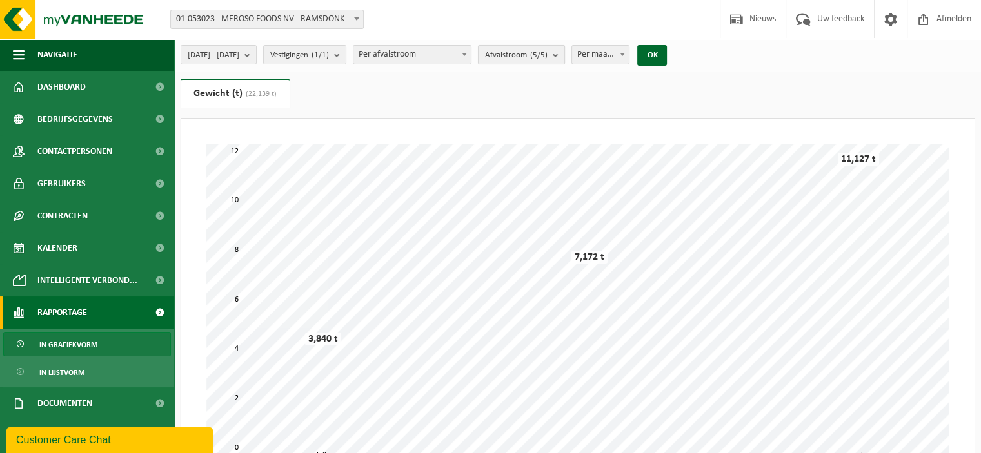
click at [547, 61] on span "Afvalstroom (5/5)" at bounding box center [516, 55] width 63 height 19
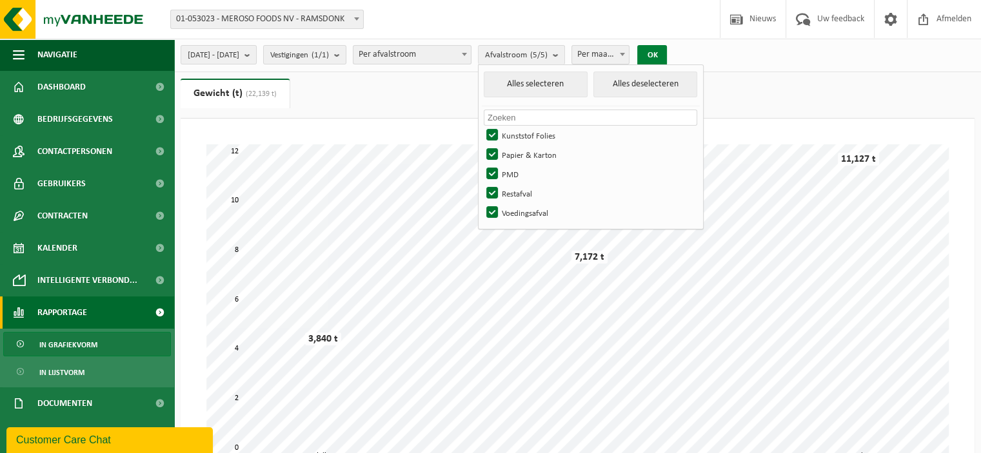
click at [667, 54] on button "OK" at bounding box center [652, 55] width 30 height 21
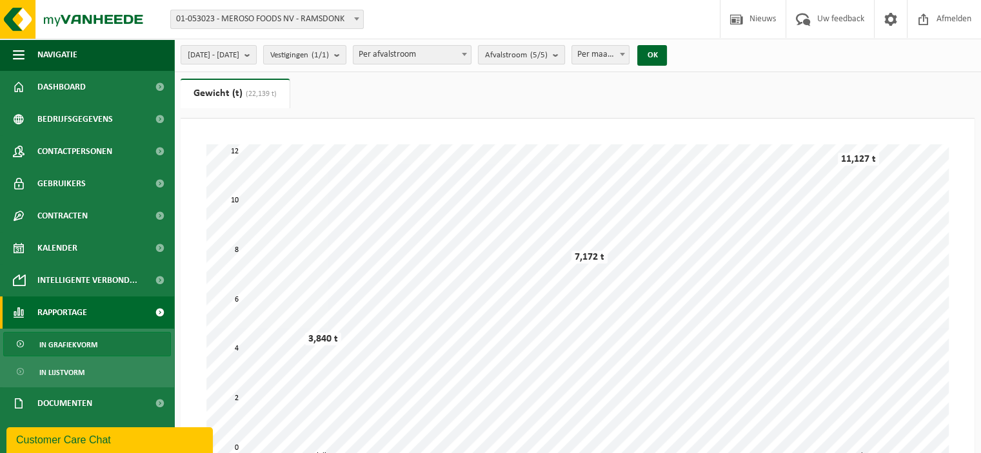
click at [547, 55] on count "(5/5)" at bounding box center [538, 55] width 17 height 8
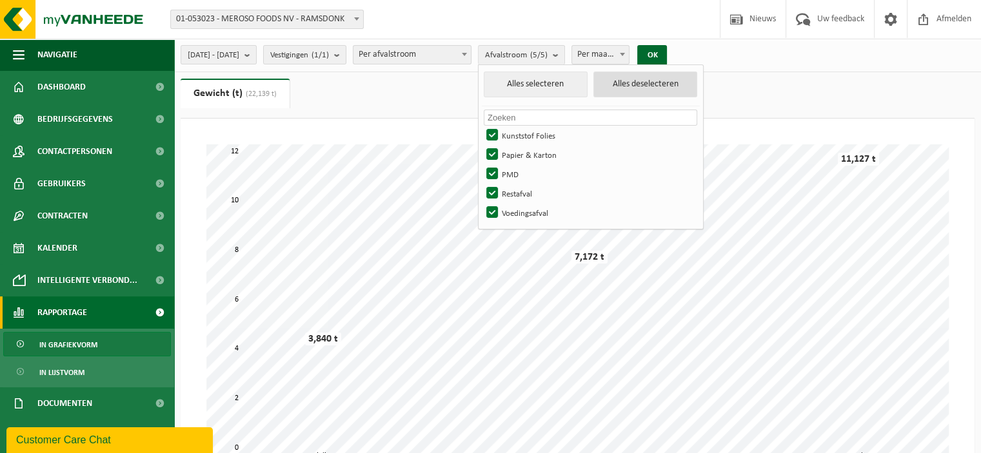
click at [665, 84] on button "Alles deselecteren" at bounding box center [645, 85] width 104 height 26
checkbox input "false"
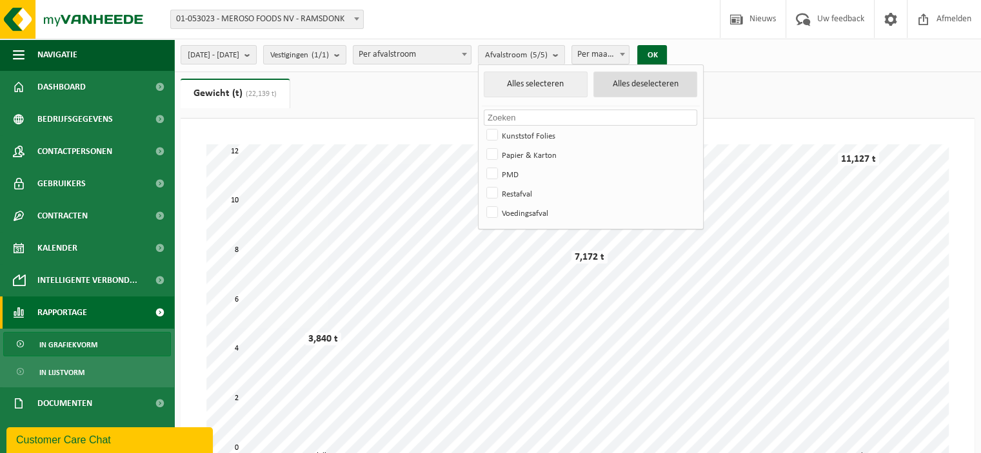
checkbox input "false"
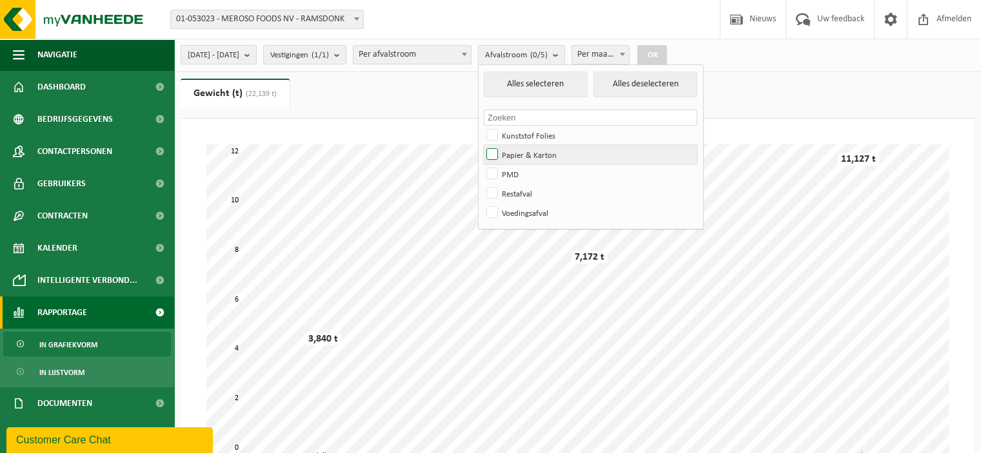
click at [542, 153] on label "Papier & Karton" at bounding box center [590, 154] width 213 height 19
click at [482, 145] on input "Papier & Karton" at bounding box center [481, 144] width 1 height 1
checkbox input "true"
click at [667, 52] on button "OK" at bounding box center [652, 55] width 30 height 21
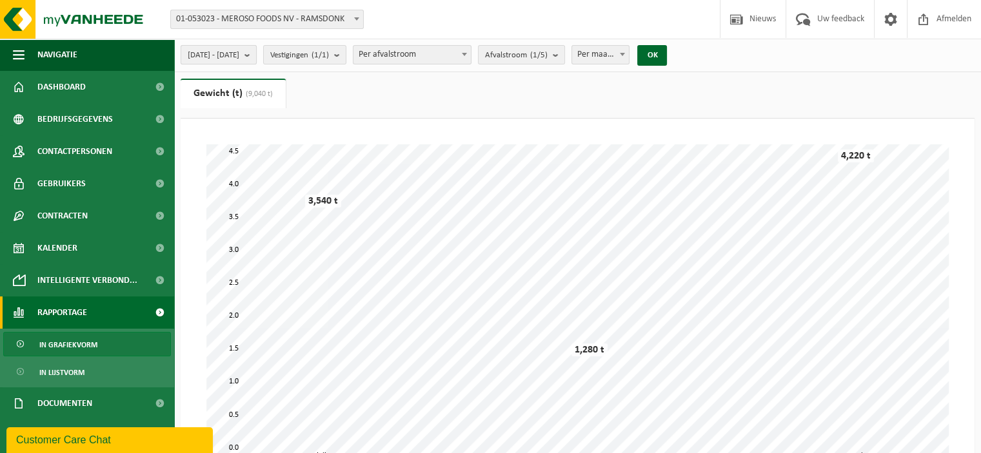
click at [239, 61] on span "2025-07-01 - 2025-09-25" at bounding box center [214, 55] width 52 height 19
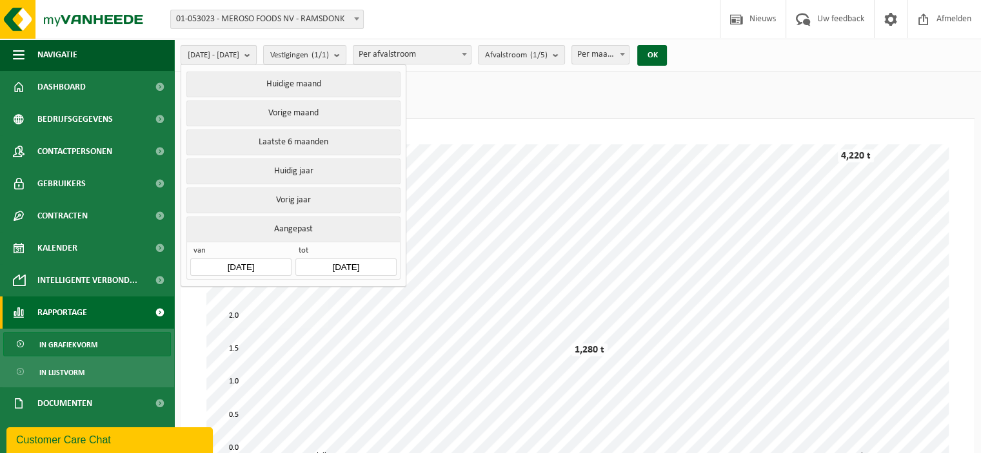
click at [239, 59] on span "2025-07-01 - 2025-09-25" at bounding box center [214, 55] width 52 height 19
